Goal: Task Accomplishment & Management: Manage account settings

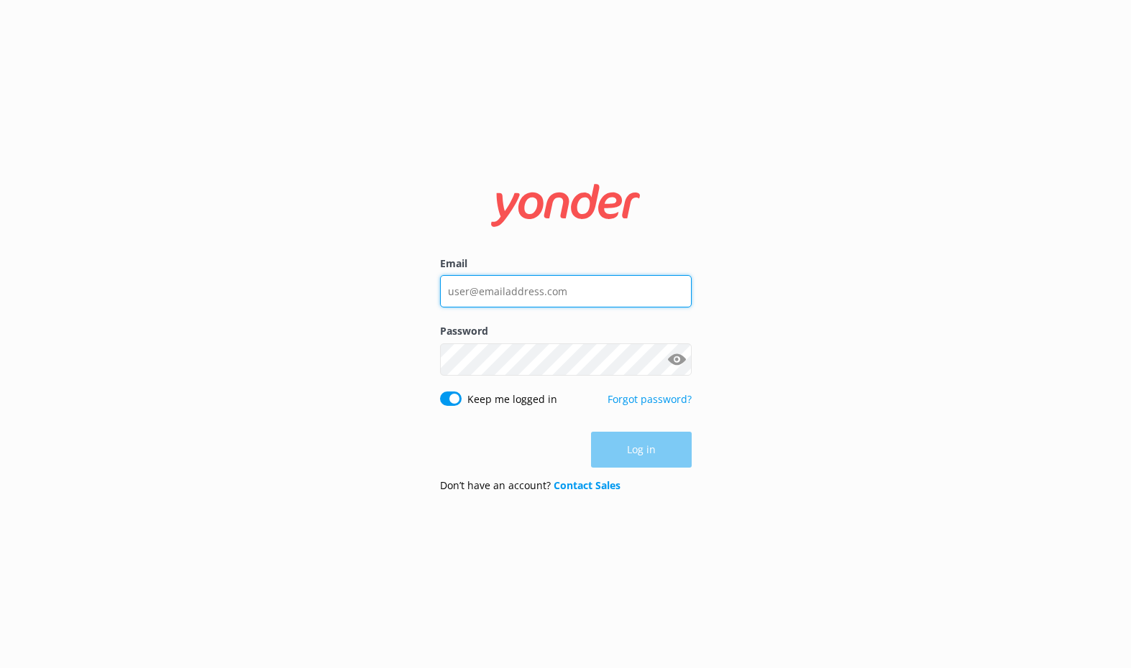
click at [569, 288] on input "Email" at bounding box center [566, 291] width 252 height 32
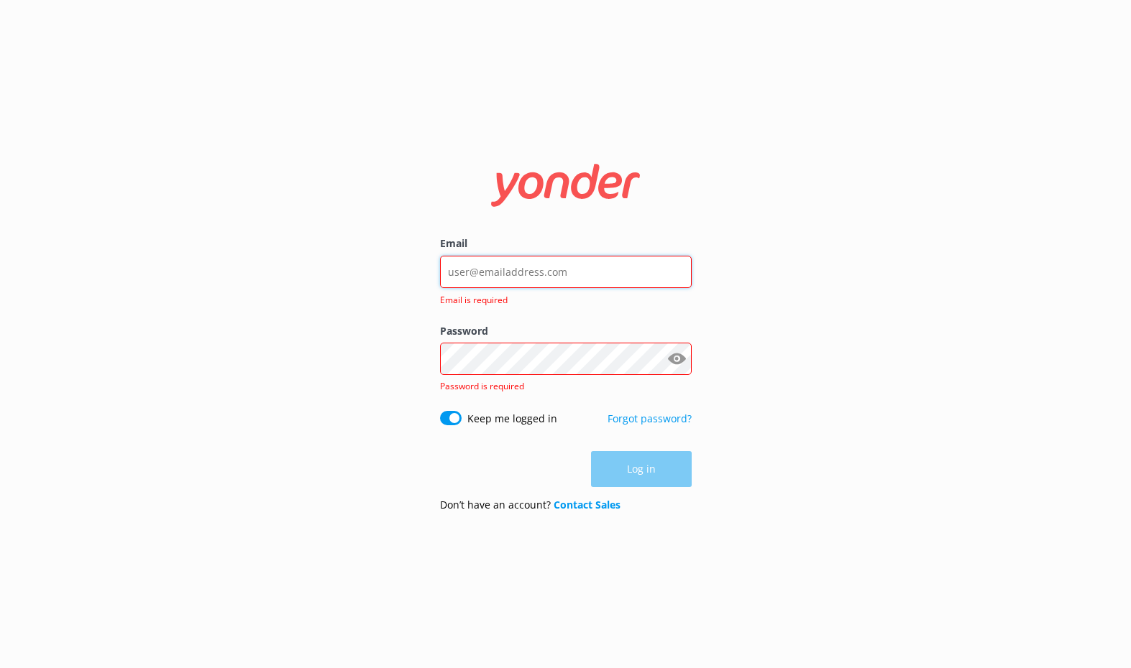
type input "[EMAIL_ADDRESS][DOMAIN_NAME]"
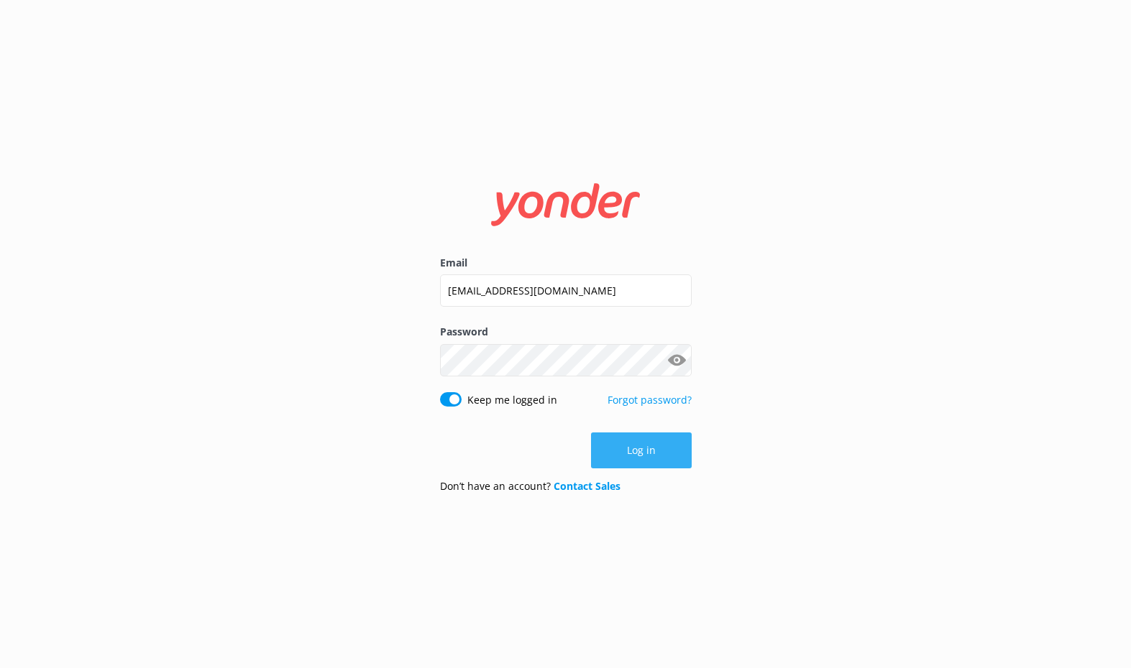
click at [658, 436] on button "Log in" at bounding box center [641, 451] width 101 height 36
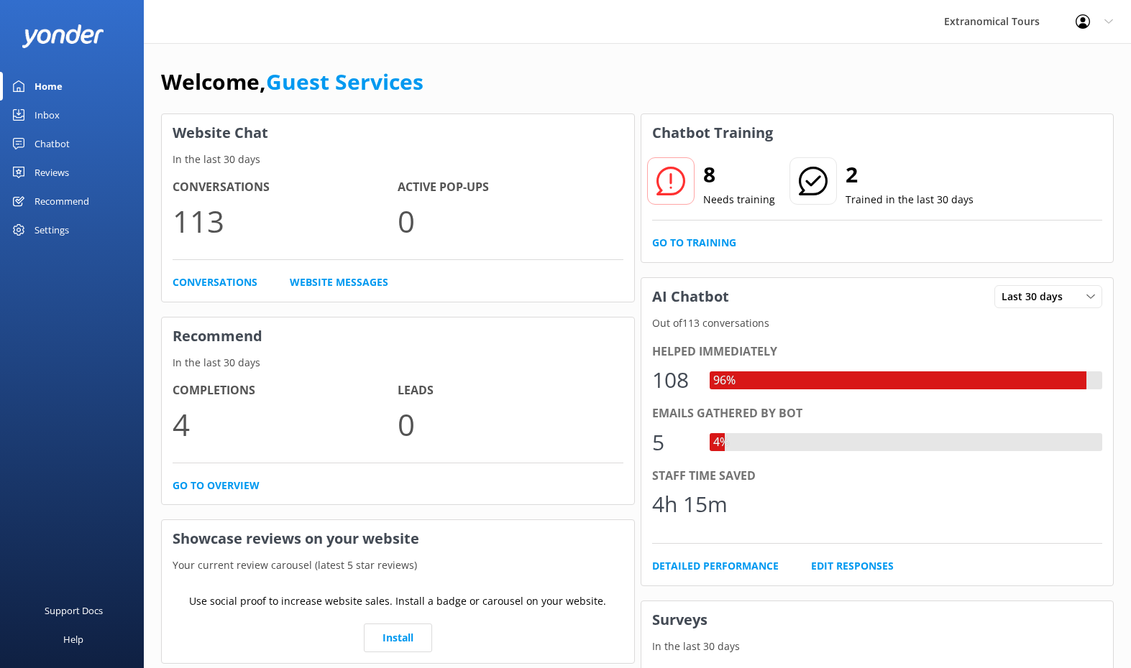
click at [45, 110] on div "Inbox" at bounding box center [47, 115] width 25 height 29
